Goal: Information Seeking & Learning: Stay updated

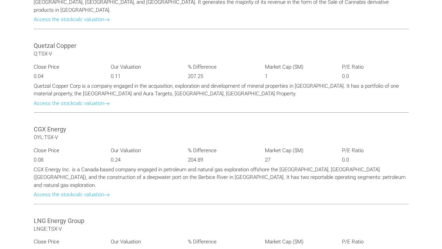
scroll to position [1078, 0]
